Goal: Task Accomplishment & Management: Manage account settings

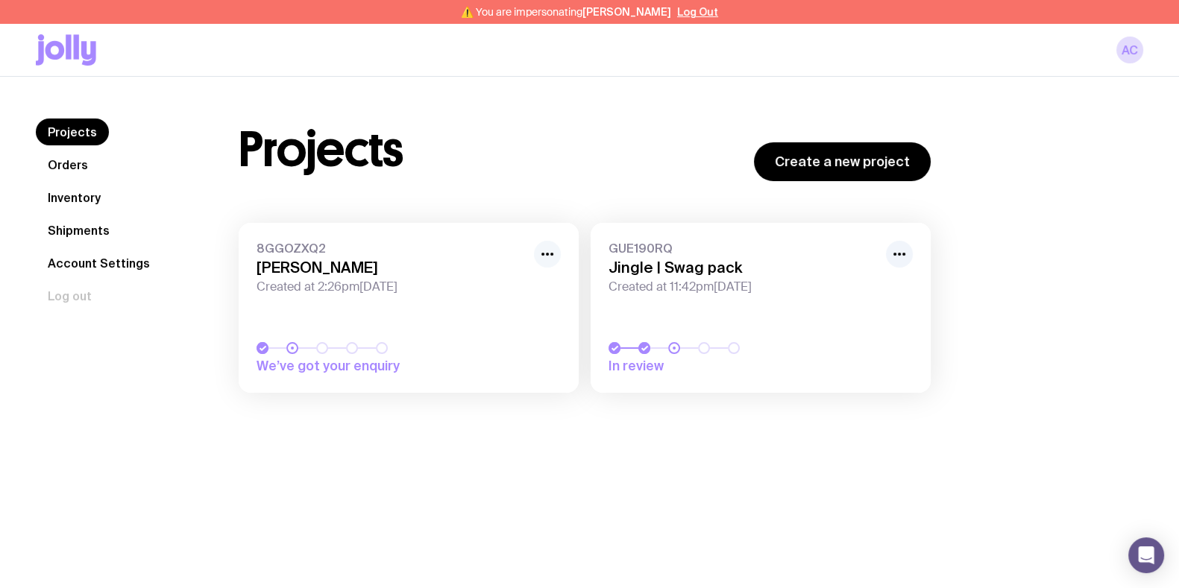
click at [549, 255] on icon "button" at bounding box center [547, 254] width 18 height 18
click at [515, 302] on button "Rename" at bounding box center [513, 309] width 72 height 15
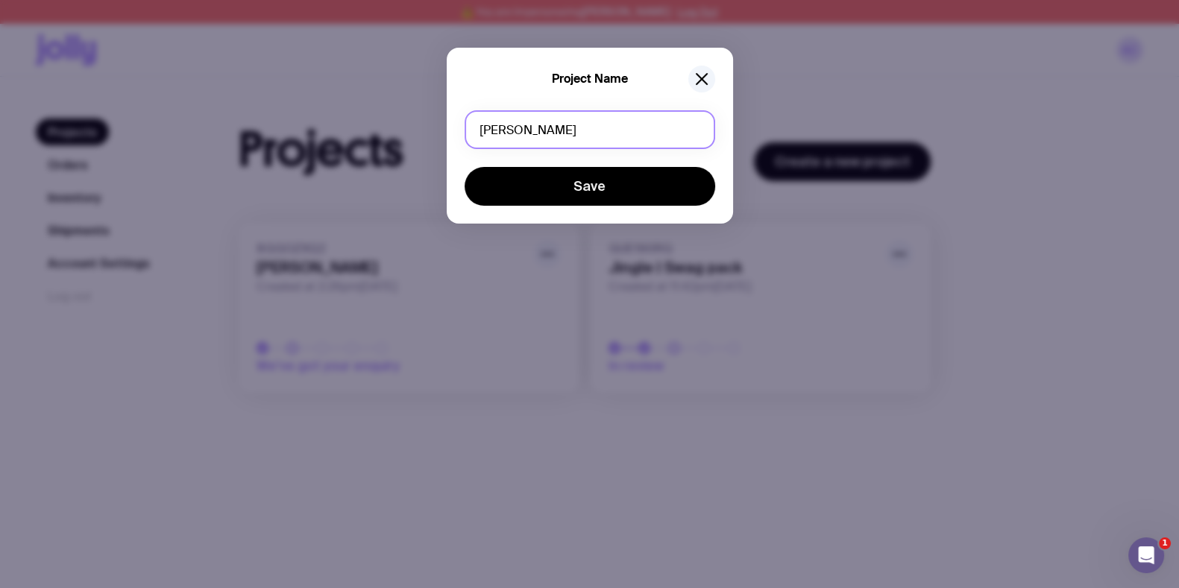
click at [537, 128] on input "Kwasi" at bounding box center [590, 129] width 251 height 39
click at [554, 131] on input "Kwasi" at bounding box center [590, 129] width 251 height 39
click at [555, 131] on input "Kwasi" at bounding box center [590, 129] width 251 height 39
click at [553, 127] on input "Kwasi" at bounding box center [590, 129] width 251 height 39
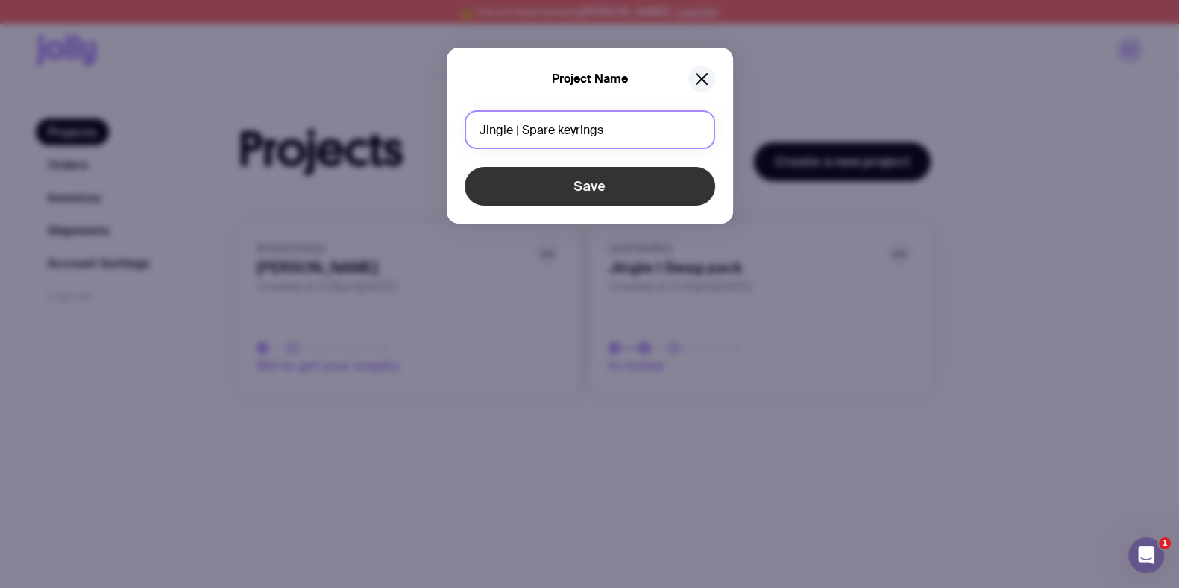
type input "Jingle | Spare keyrings"
click at [541, 175] on button "Save" at bounding box center [590, 186] width 251 height 39
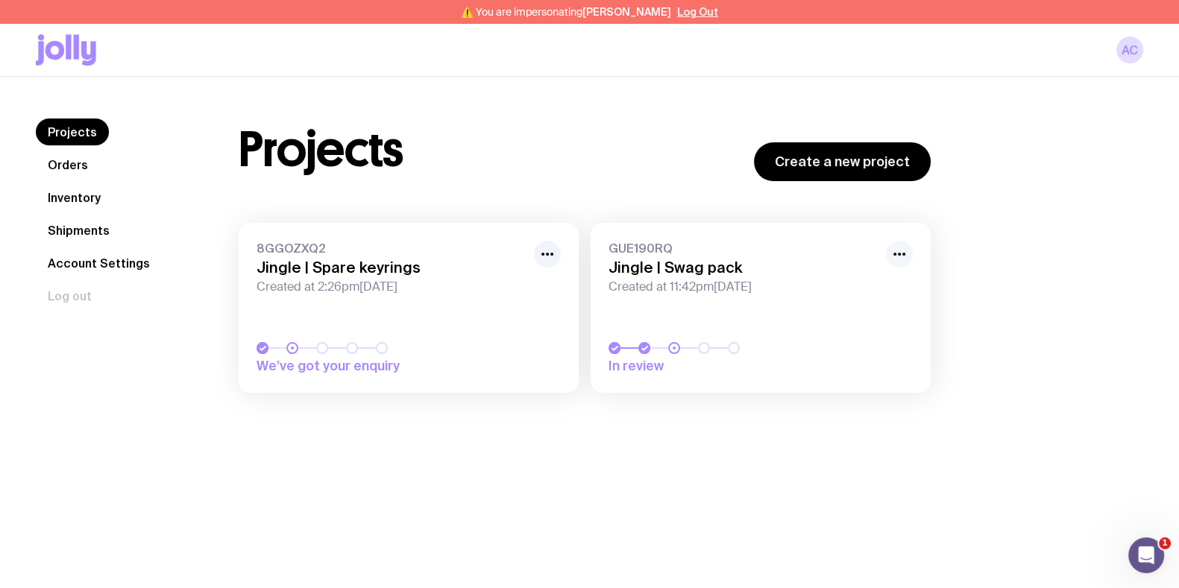
click at [910, 246] on button "button" at bounding box center [899, 254] width 27 height 27
click at [861, 302] on button "Rename" at bounding box center [865, 309] width 72 height 15
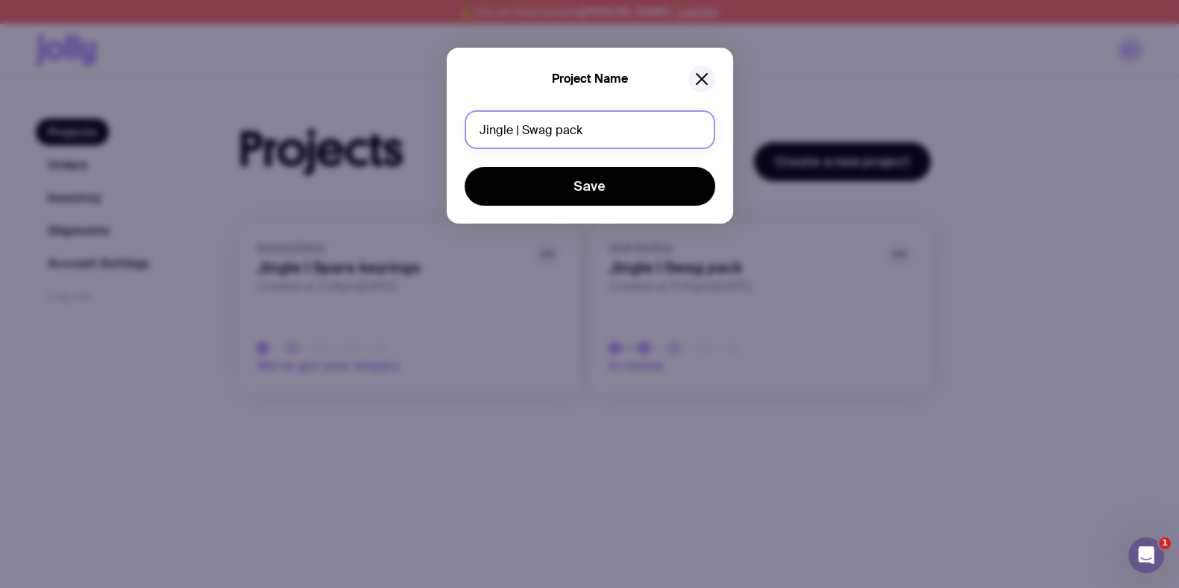
click at [609, 132] on input "Jingle | Swag pack" at bounding box center [590, 129] width 251 height 39
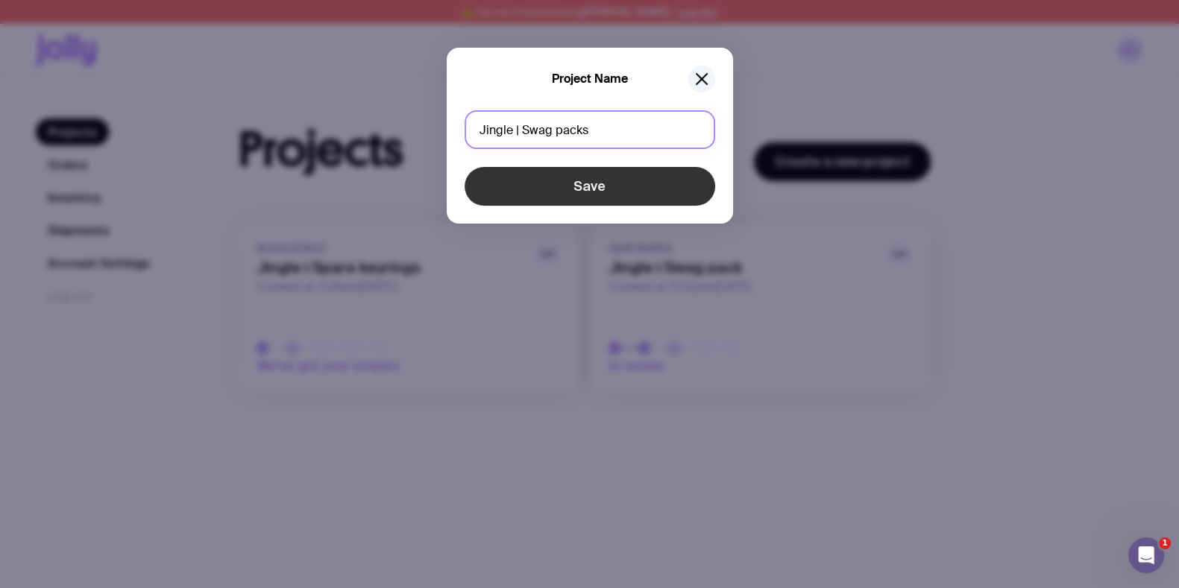
type input "Jingle | Swag packs"
click at [591, 198] on button "Save" at bounding box center [590, 186] width 251 height 39
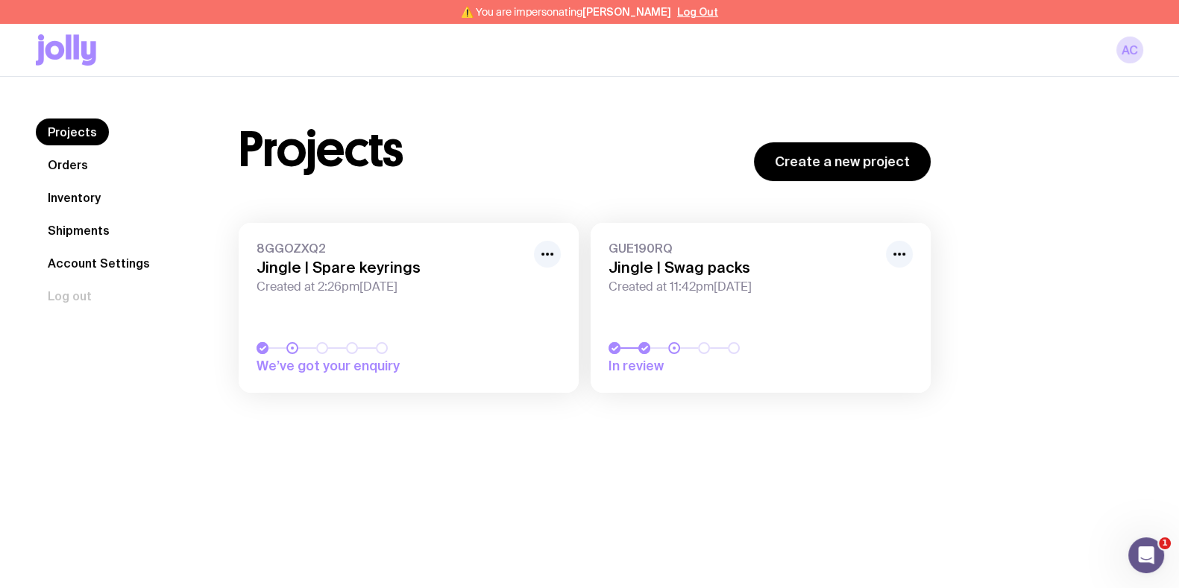
click at [251, 199] on div "Projects Create a new project 8GGOZXQ2 Jingle | Spare keyrings Created at 2:26p…" at bounding box center [585, 263] width 764 height 289
click at [61, 162] on link "Orders" at bounding box center [68, 164] width 64 height 27
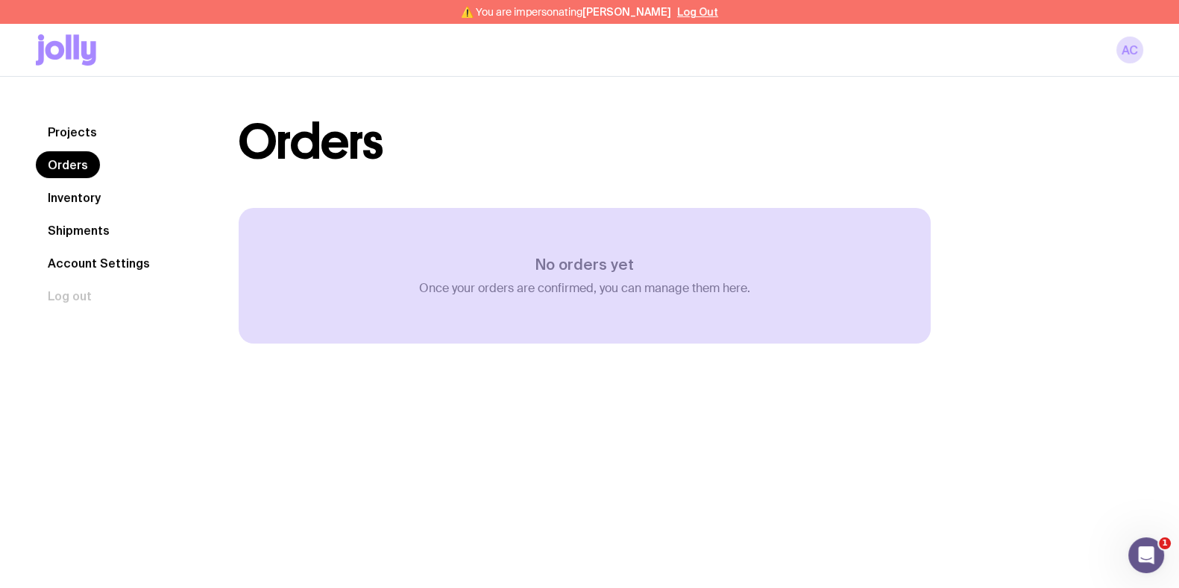
click at [84, 136] on link "Projects" at bounding box center [72, 132] width 73 height 27
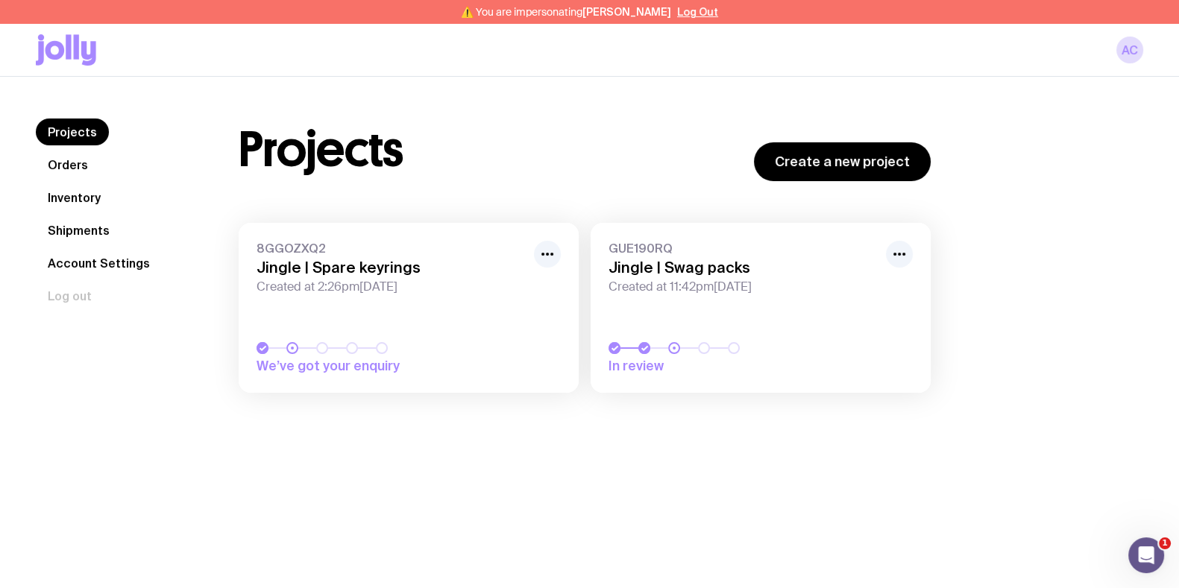
click at [269, 244] on span "8GGOZXQ2" at bounding box center [391, 248] width 269 height 15
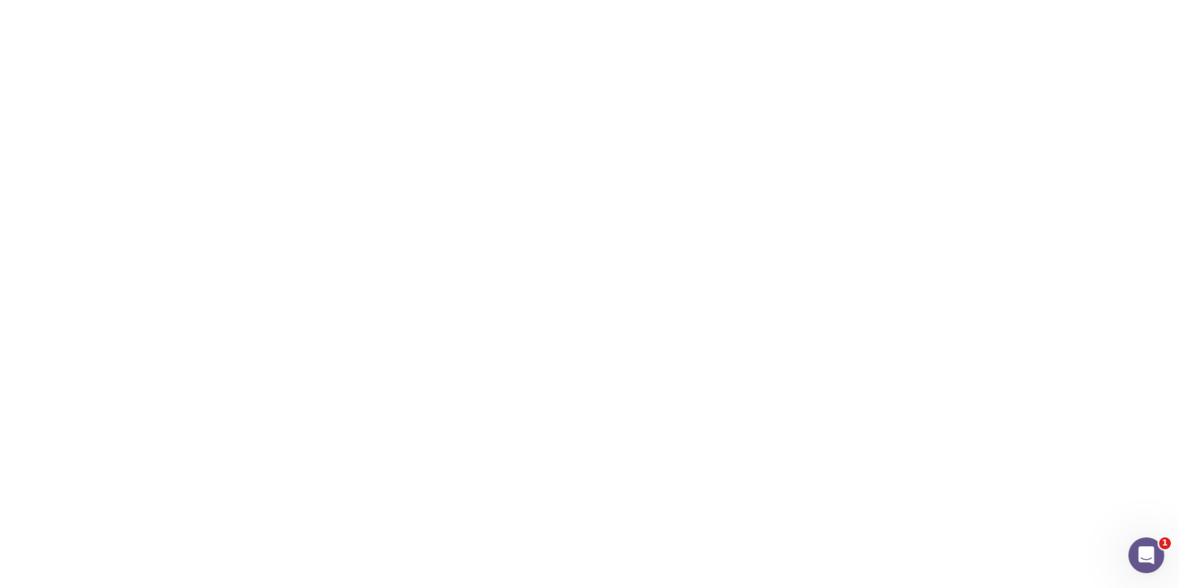
click at [269, 242] on span "8GGOZXQ2" at bounding box center [391, 248] width 269 height 15
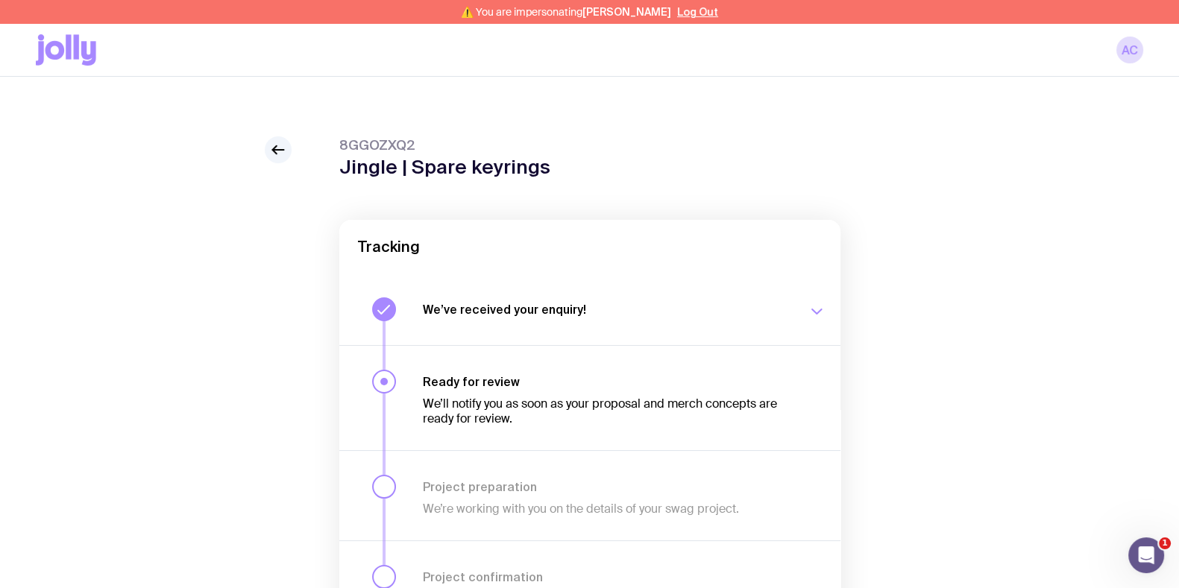
drag, startPoint x: 421, startPoint y: 139, endPoint x: 307, endPoint y: 147, distance: 113.7
click at [307, 147] on div "8GGOZXQ2 Jingle | Spare keyrings Tracking We’ve received your enquiry! Our team…" at bounding box center [590, 465] width 1108 height 659
click at [280, 146] on icon at bounding box center [278, 150] width 18 height 18
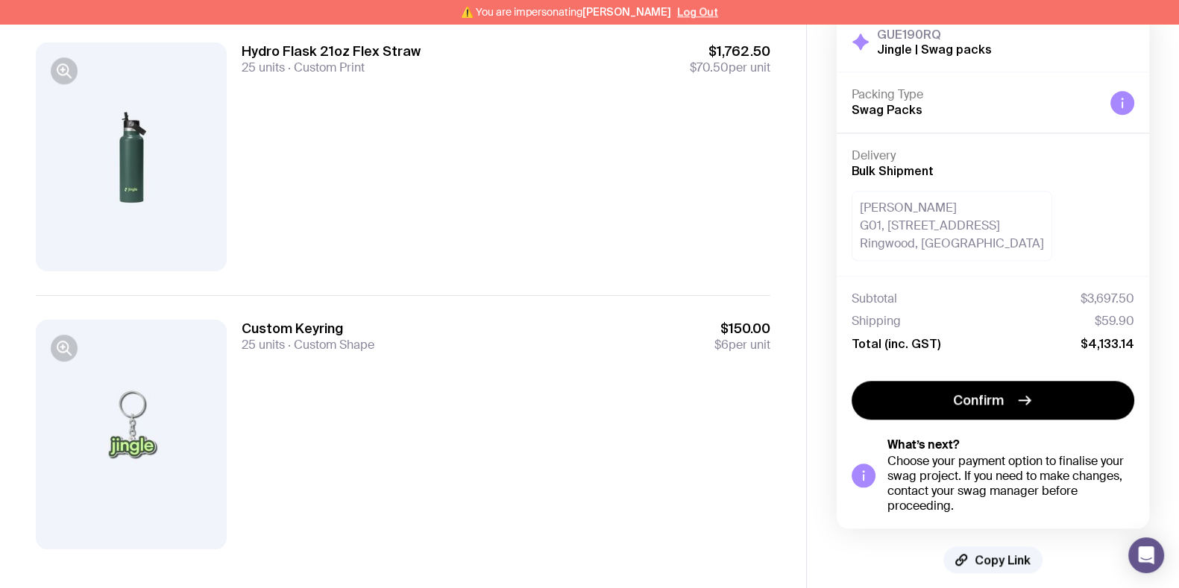
scroll to position [1835, 0]
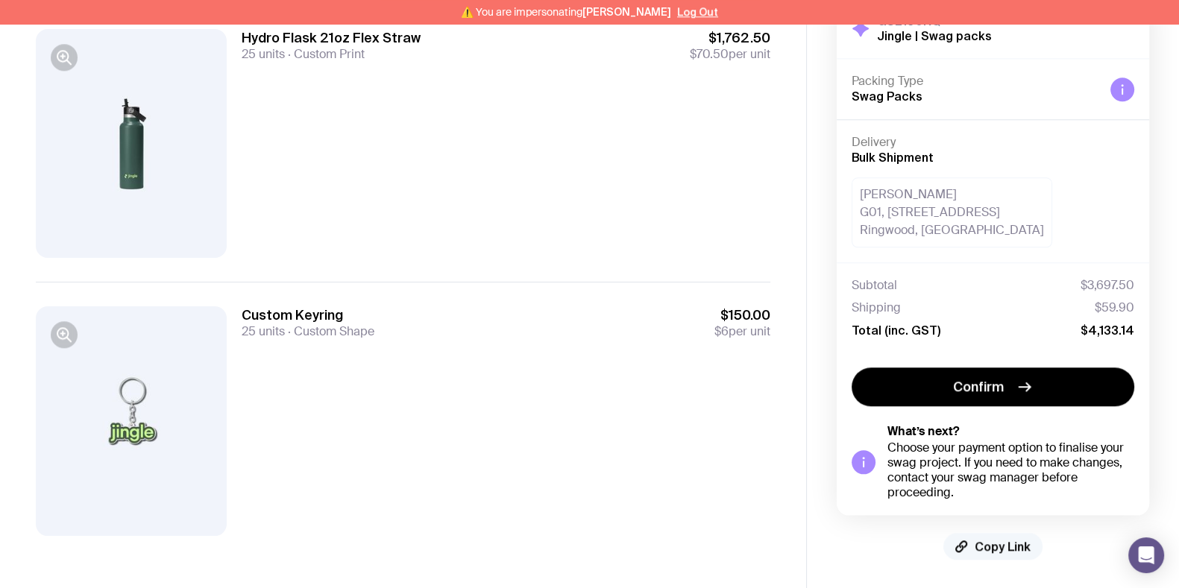
click at [999, 546] on span "Copy Link" at bounding box center [1003, 546] width 56 height 15
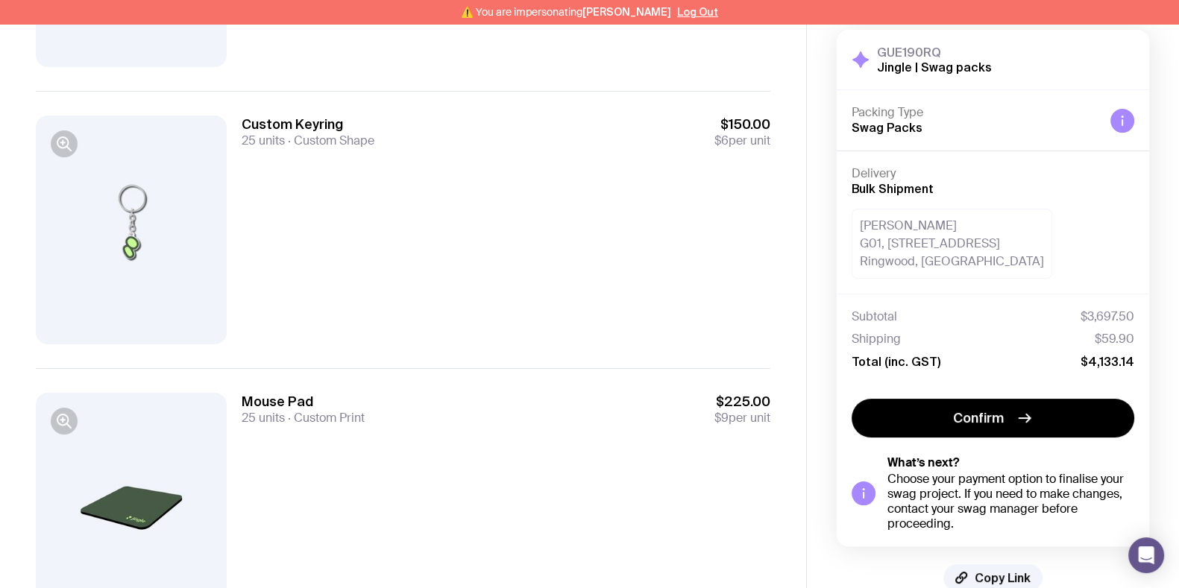
scroll to position [622, 0]
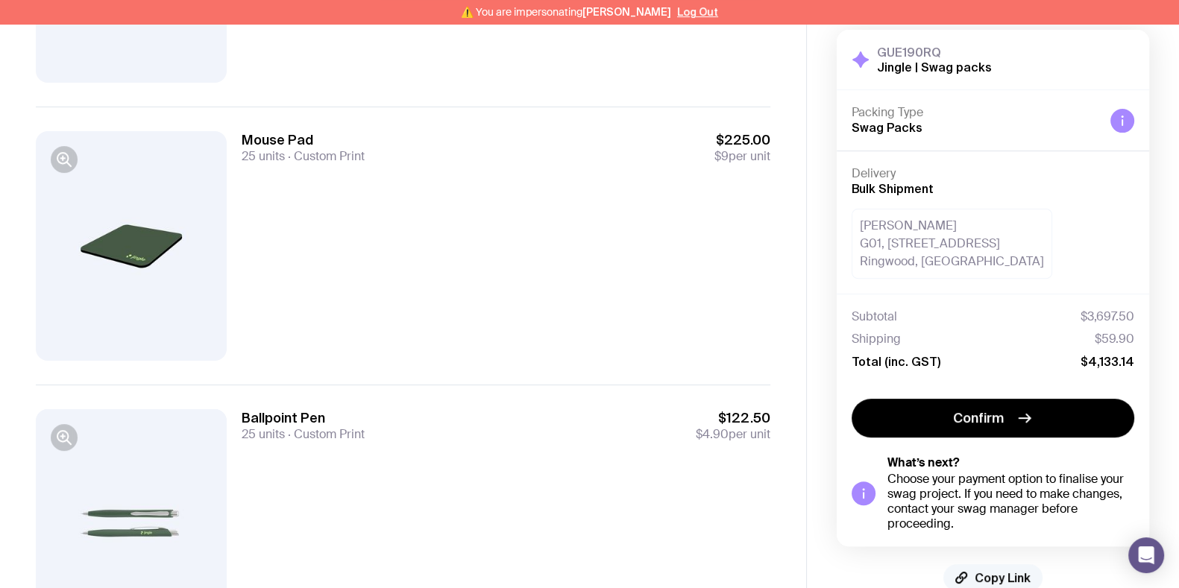
click at [992, 568] on button "Copy Link" at bounding box center [992, 578] width 99 height 27
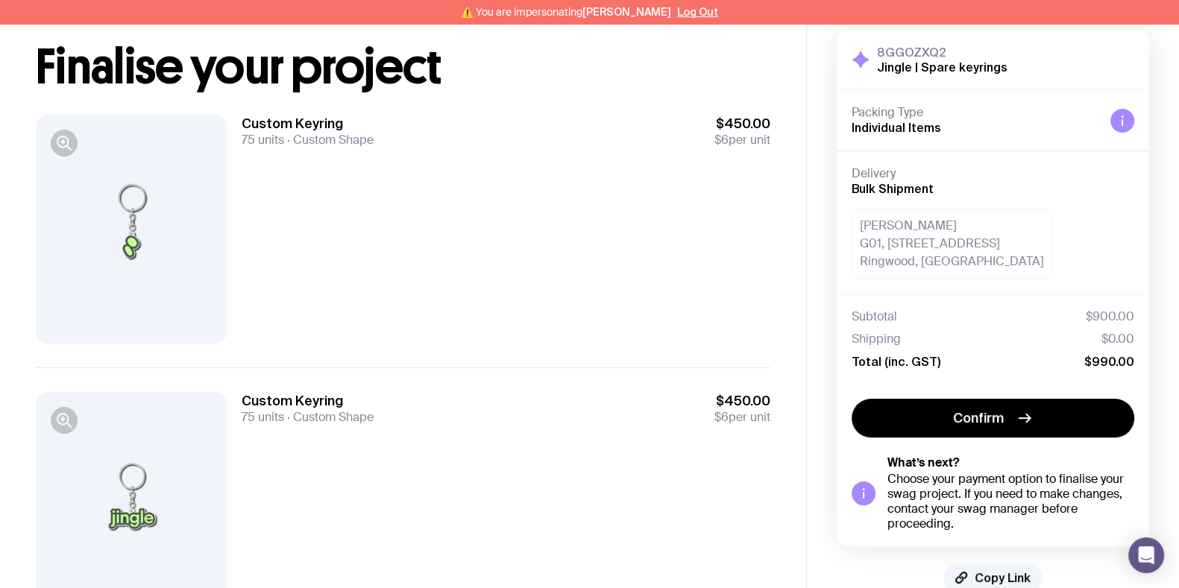
scroll to position [170, 0]
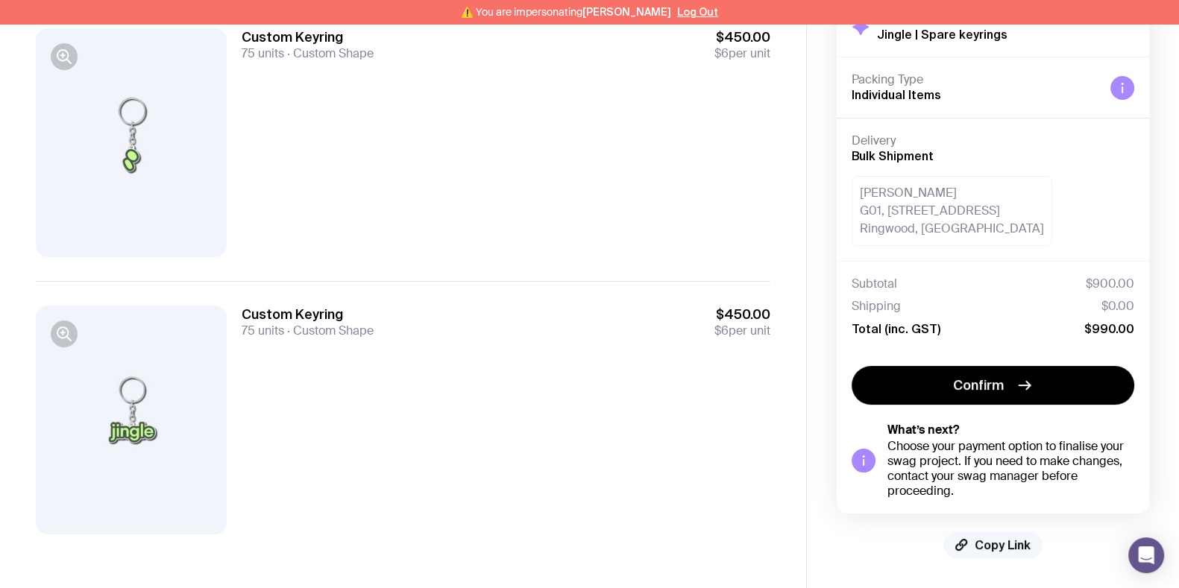
click at [1022, 544] on span "Copy Link" at bounding box center [1003, 545] width 56 height 15
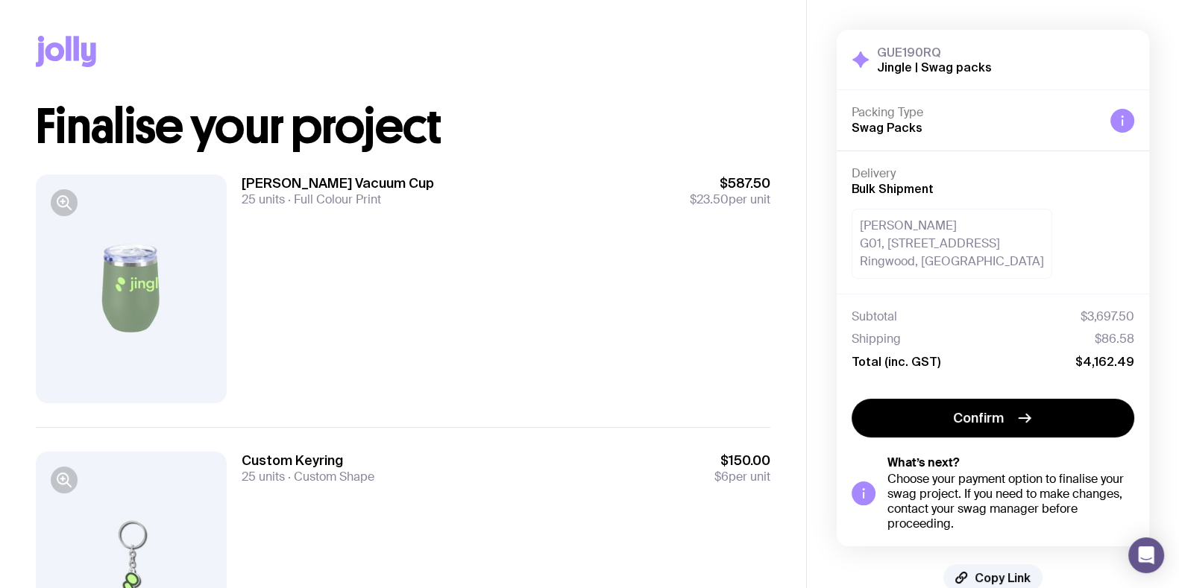
click at [441, 354] on div "Luna Vacuum Cup 25 units Full Colour Print $587.50 $23.50 per unit" at bounding box center [506, 289] width 529 height 229
click at [561, 274] on div "Luna Vacuum Cup 25 units Full Colour Print $587.50 $23.50 per unit" at bounding box center [506, 289] width 529 height 229
